Goal: Complete application form

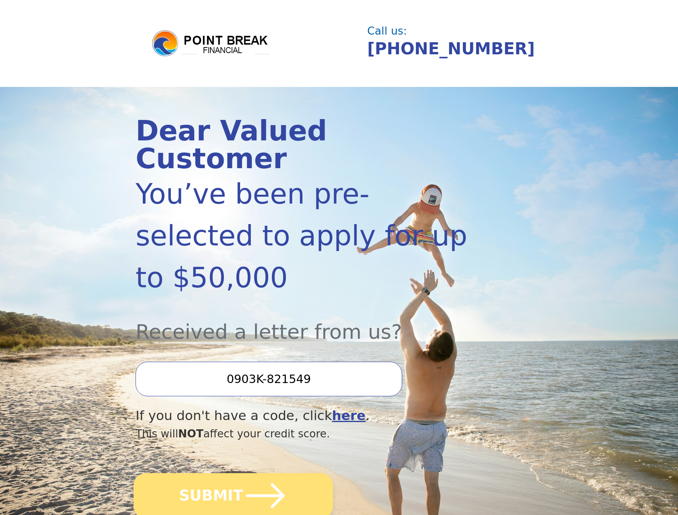
click at [243, 473] on icon "submit" at bounding box center [265, 495] width 44 height 44
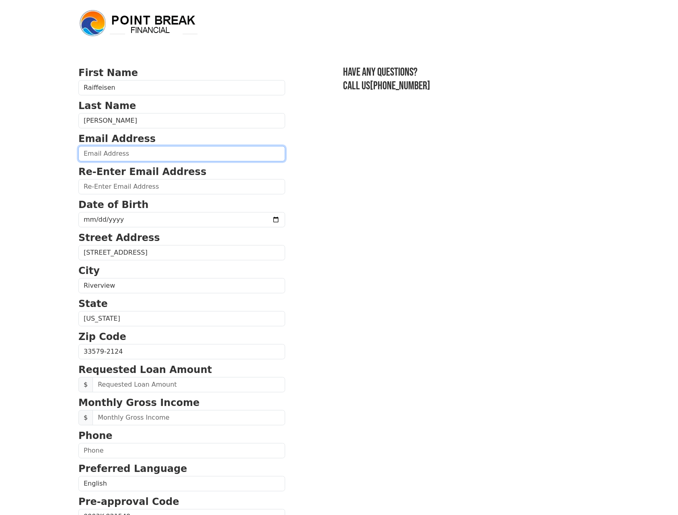
click at [129, 154] on input "email" at bounding box center [181, 153] width 207 height 15
type input "ray.regalado@outlook.com"
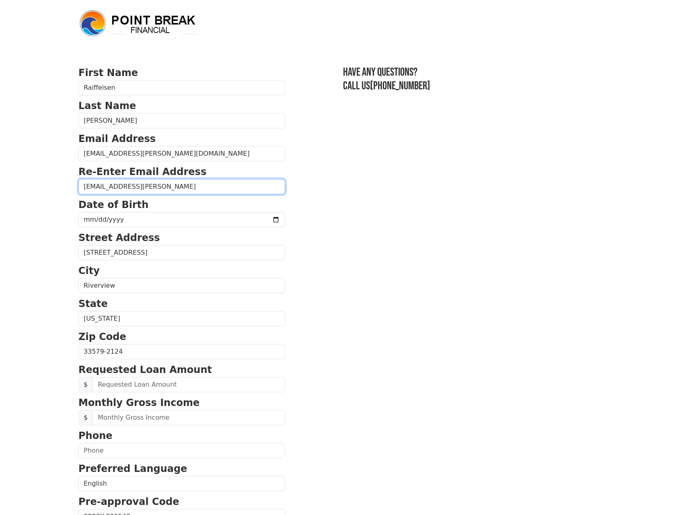
type input "ray.regalado@outlook.con"
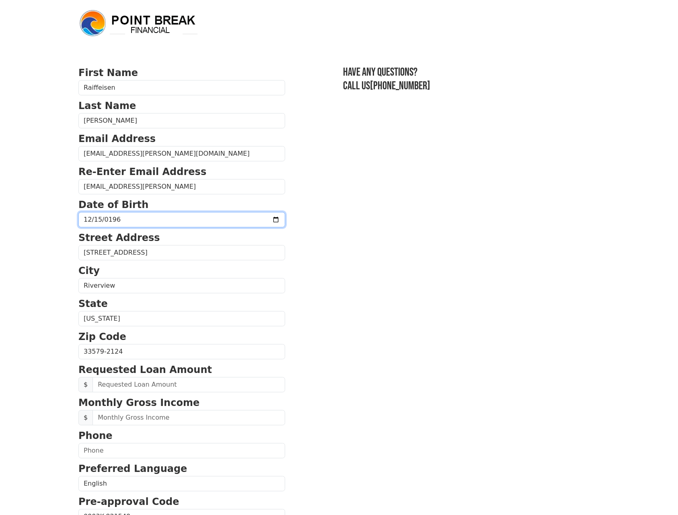
type input "1969-12-15"
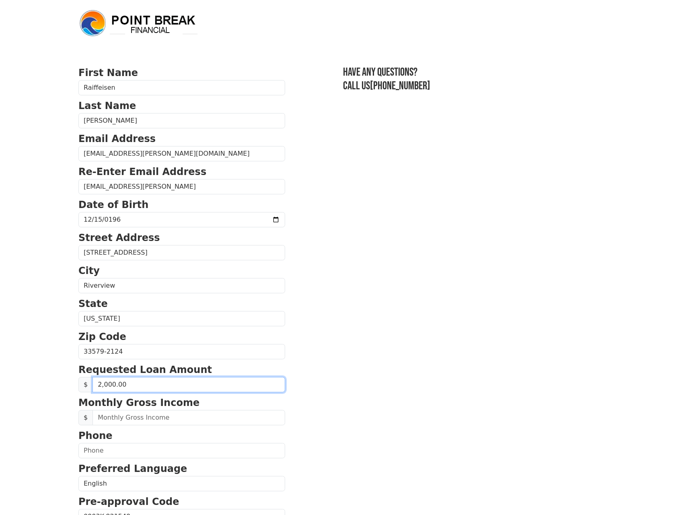
type input "20,000.00"
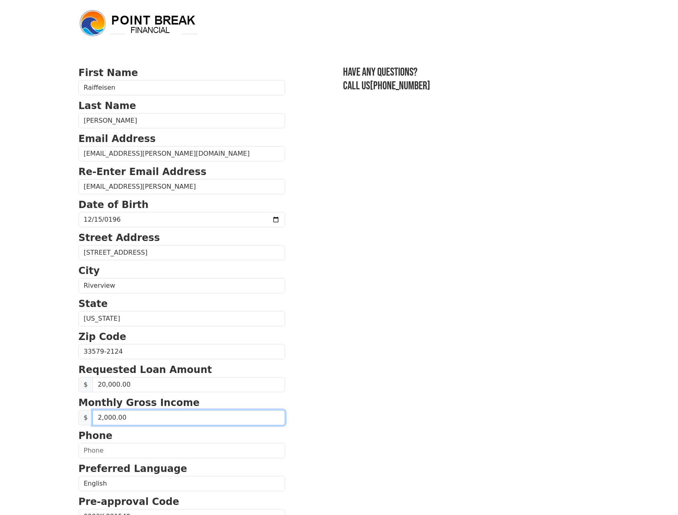
type input "20,000.00"
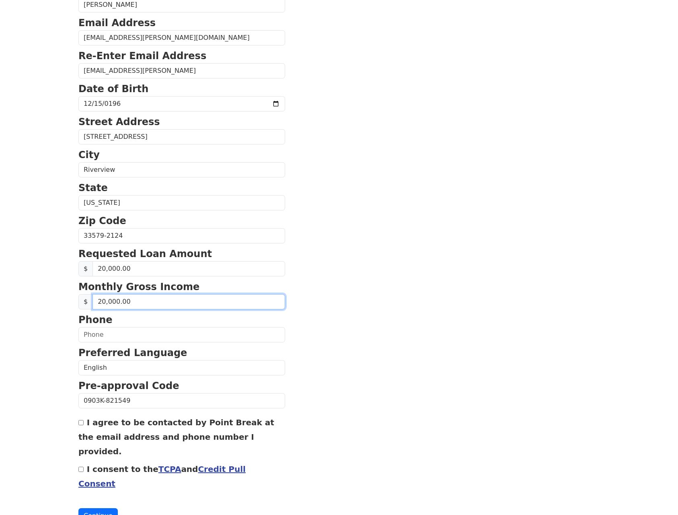
scroll to position [125, 0]
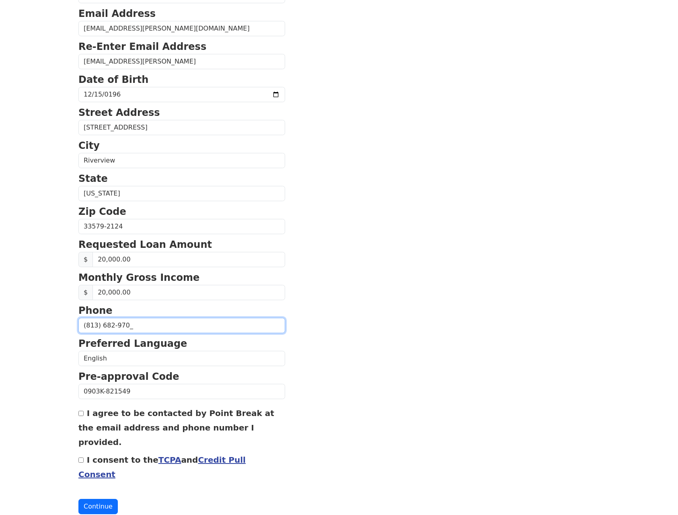
type input "(813) 682-9707"
click at [82, 414] on input "I agree to be contacted by Point Break at the email address and phone number I …" at bounding box center [80, 412] width 5 height 5
checkbox input "true"
click at [81, 457] on input "I consent to the TCPA and Credit Pull Consent" at bounding box center [80, 459] width 5 height 5
checkbox input "true"
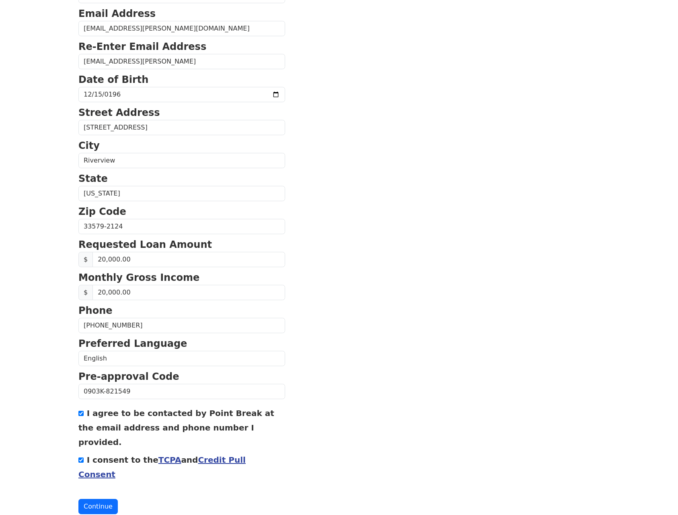
click at [224, 455] on link "Credit Pull Consent" at bounding box center [161, 467] width 167 height 24
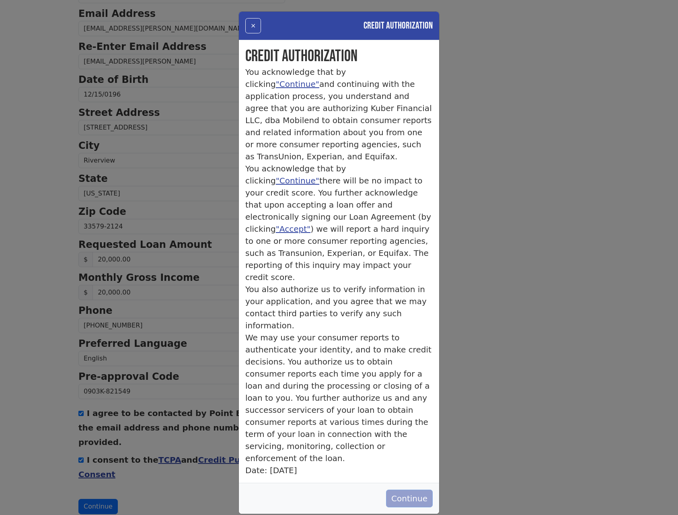
click at [402, 489] on button "Continue" at bounding box center [409, 498] width 47 height 18
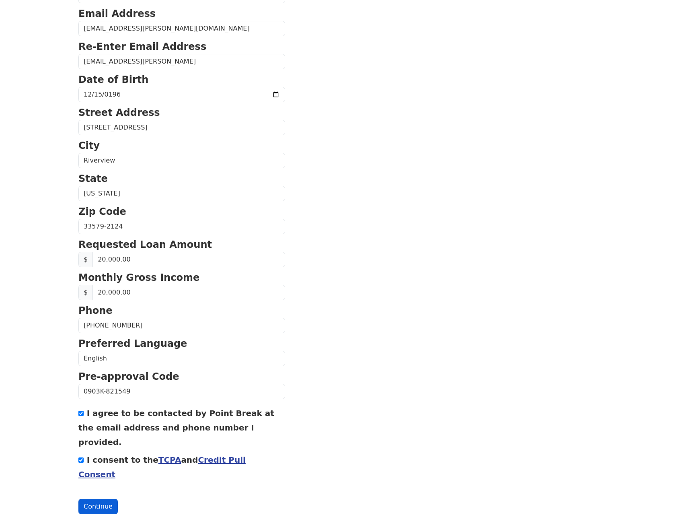
click at [100, 498] on button "Continue" at bounding box center [97, 505] width 39 height 15
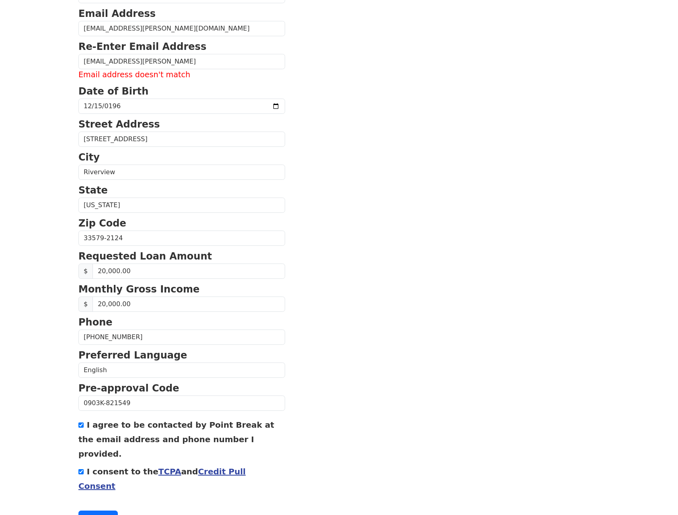
scroll to position [127, 0]
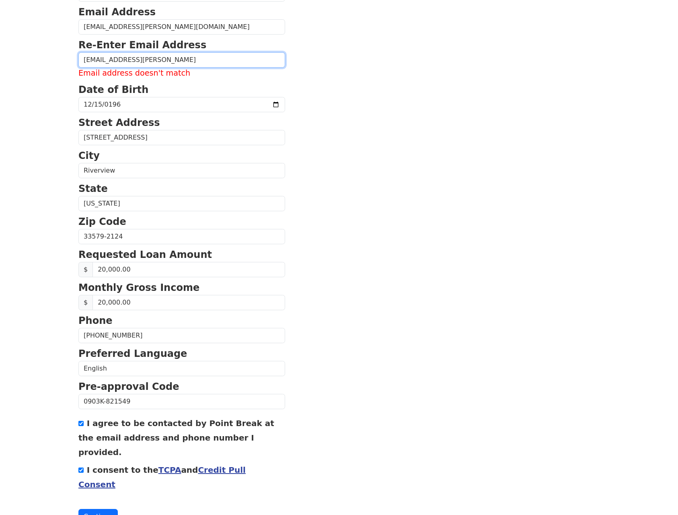
click at [175, 59] on input "ray.regalado@outlook.con" at bounding box center [181, 59] width 207 height 15
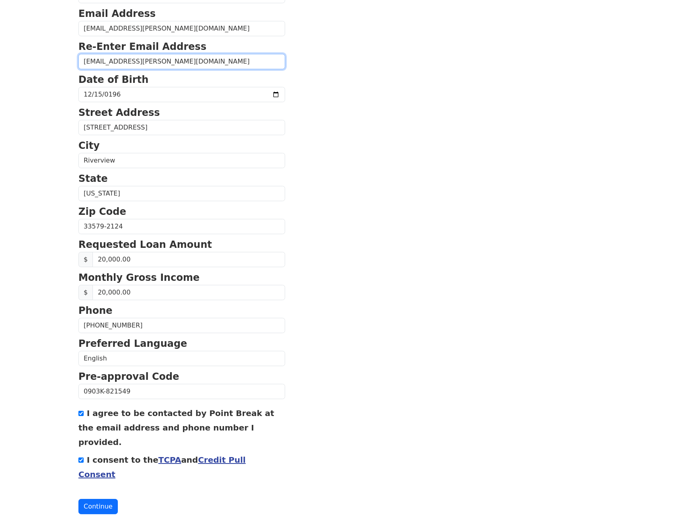
scroll to position [123, 0]
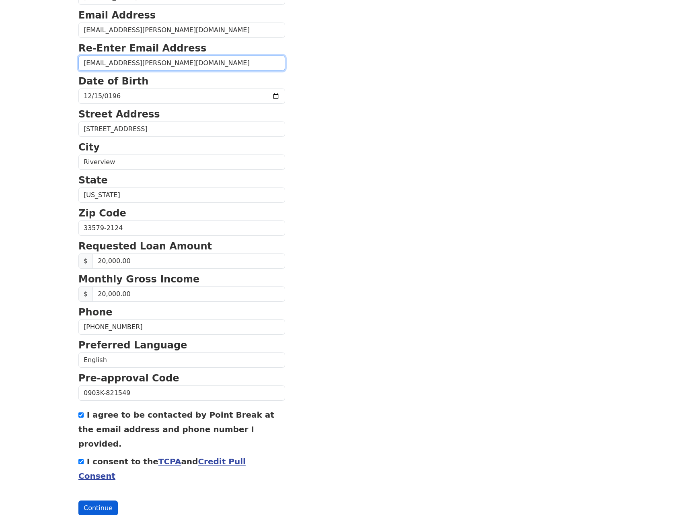
type input "ray.regalado@outlook.com"
click at [99, 500] on button "Continue" at bounding box center [97, 507] width 39 height 15
